Goal: Check status: Check status

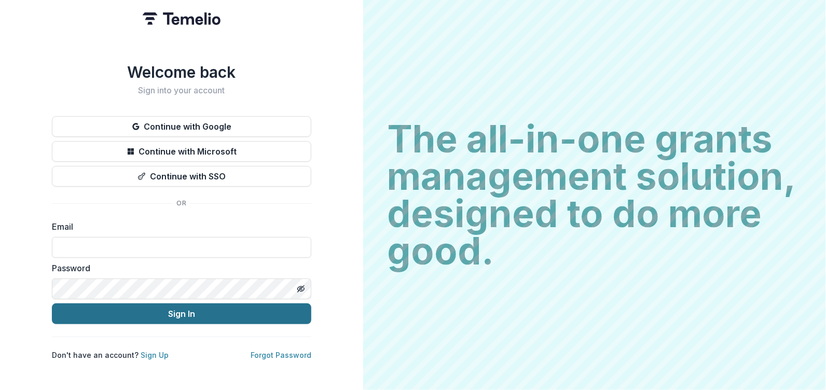
type input "**********"
click at [172, 313] on button "Sign In" at bounding box center [182, 314] width 260 height 21
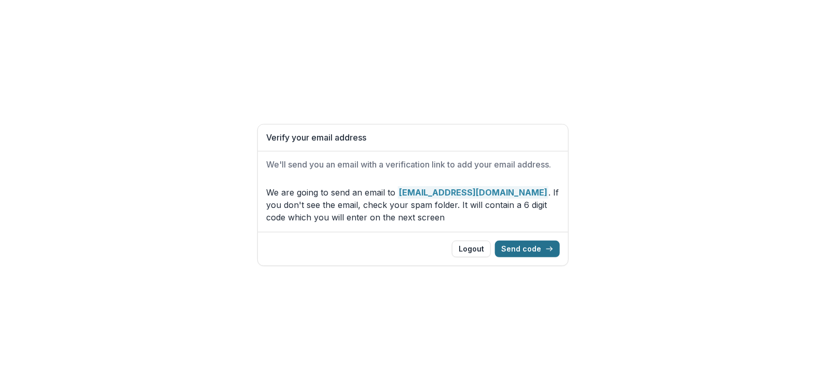
click at [532, 249] on button "Send code" at bounding box center [527, 249] width 65 height 17
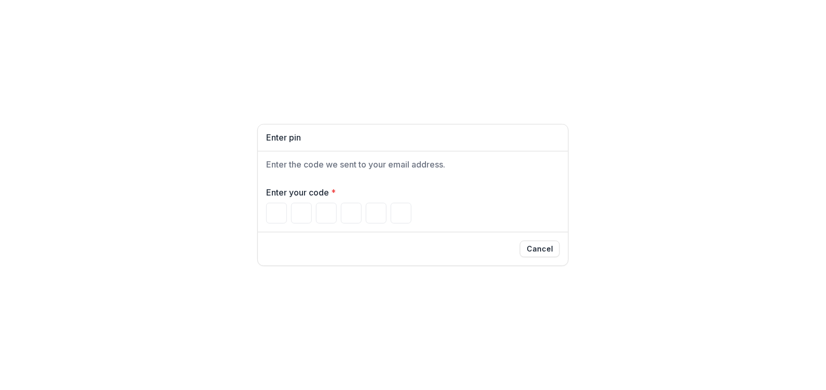
type input "*"
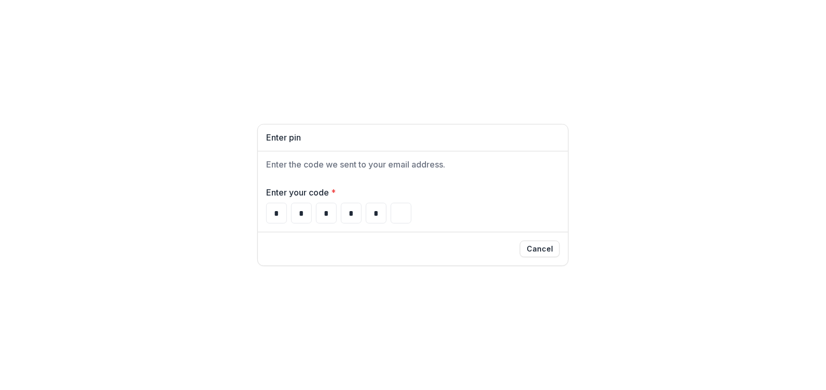
type input "*"
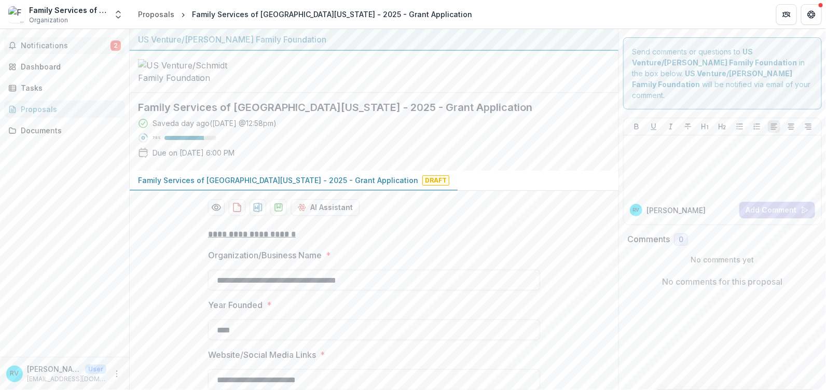
click at [106, 47] on span "Notifications" at bounding box center [66, 46] width 90 height 9
click at [494, 63] on div at bounding box center [374, 72] width 489 height 42
